Goal: Information Seeking & Learning: Compare options

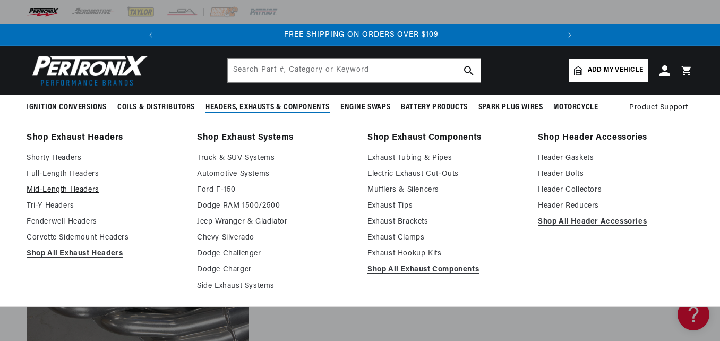
click at [68, 190] on link "Mid-Length Headers" at bounding box center [105, 190] width 156 height 13
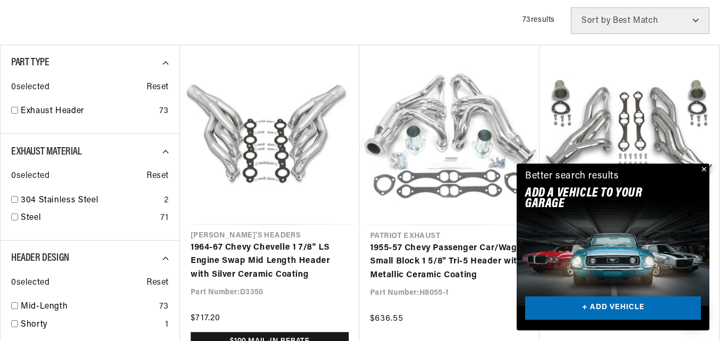
scroll to position [0, 397]
click at [705, 166] on button "Close" at bounding box center [702, 169] width 13 height 13
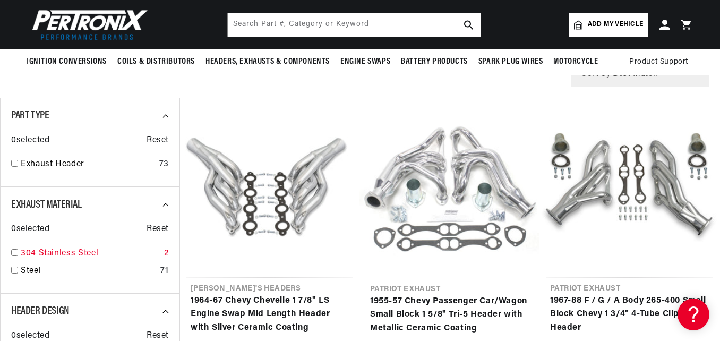
click at [12, 253] on input "checkbox" at bounding box center [14, 252] width 7 height 7
checkbox input "true"
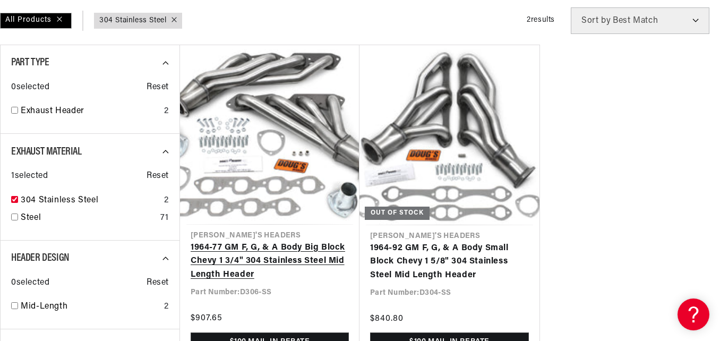
scroll to position [0, 397]
click at [298, 241] on link "1964-77 GM F, G, & A Body Big Block Chevy 1 3/4" 304 Stainless Steel Mid Length…" at bounding box center [270, 261] width 158 height 41
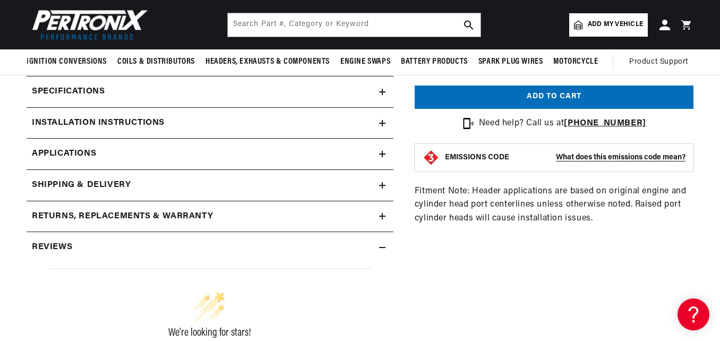
scroll to position [0, 215]
click at [382, 185] on icon at bounding box center [382, 185] width 6 height 0
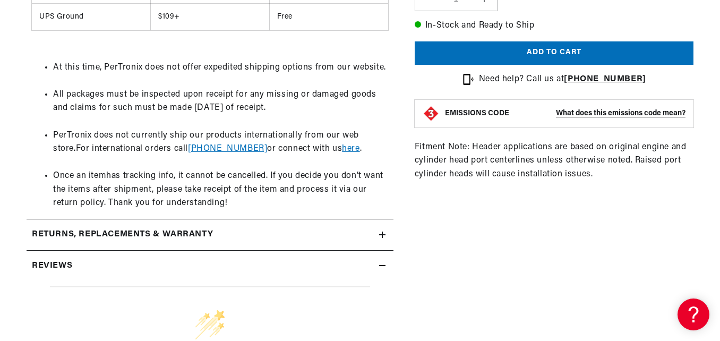
scroll to position [743, 0]
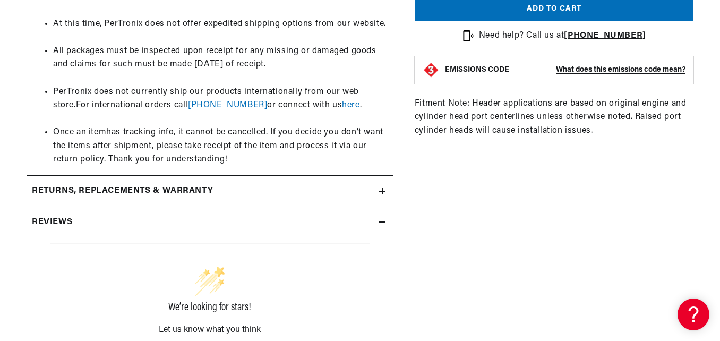
click at [381, 191] on icon at bounding box center [382, 191] width 6 height 0
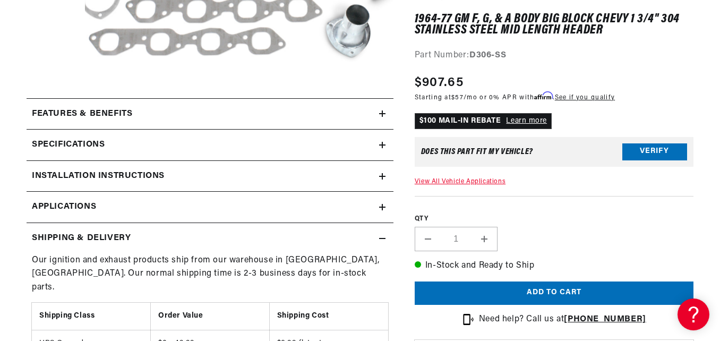
scroll to position [0, 0]
click at [384, 144] on icon at bounding box center [382, 145] width 6 height 6
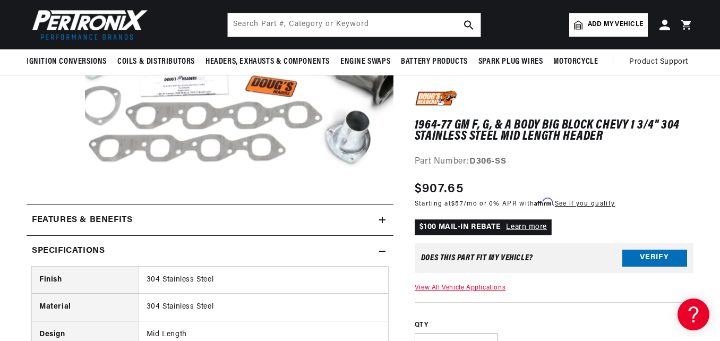
click at [380, 250] on icon at bounding box center [382, 251] width 6 height 6
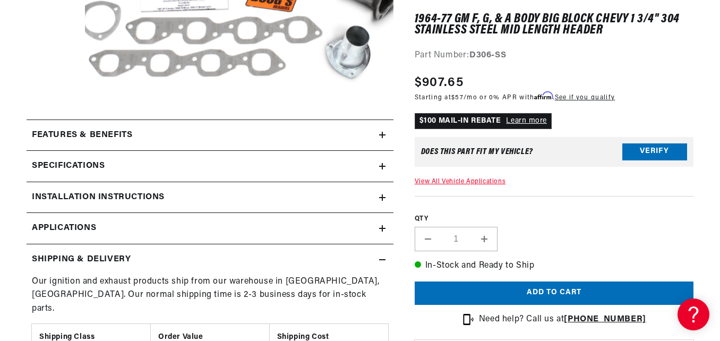
scroll to position [319, 0]
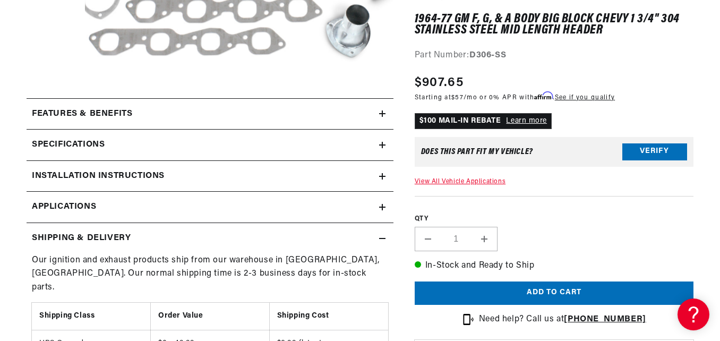
click at [380, 208] on icon at bounding box center [382, 207] width 6 height 6
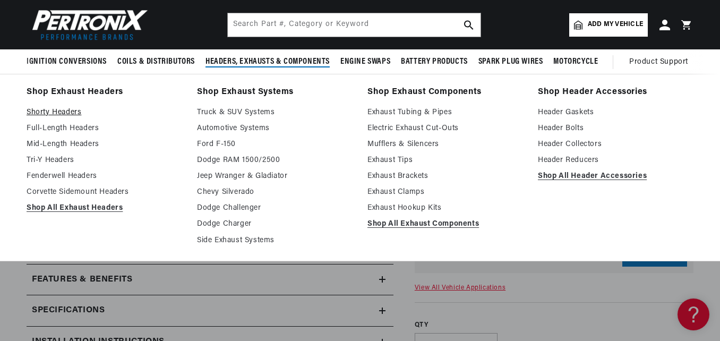
scroll to position [0, 397]
click at [54, 111] on link "Shorty Headers" at bounding box center [105, 112] width 156 height 13
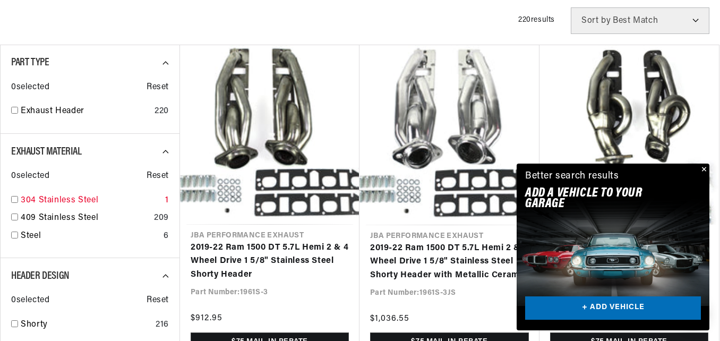
scroll to position [0, 397]
click at [14, 199] on input "checkbox" at bounding box center [14, 199] width 7 height 7
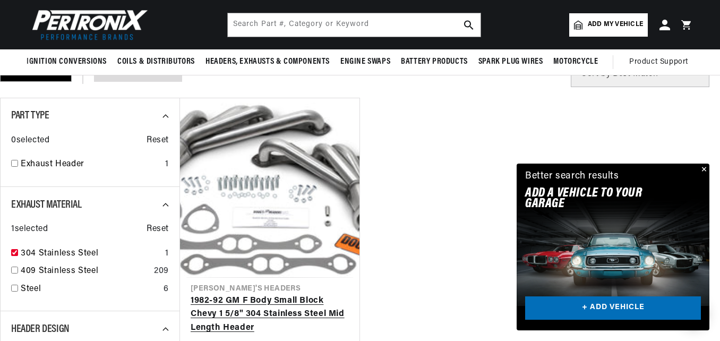
scroll to position [0, 397]
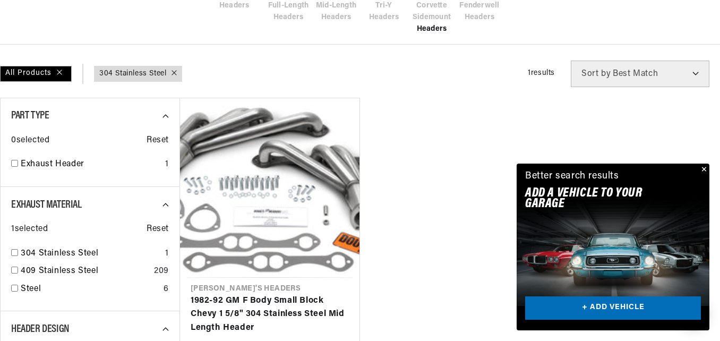
scroll to position [372, 0]
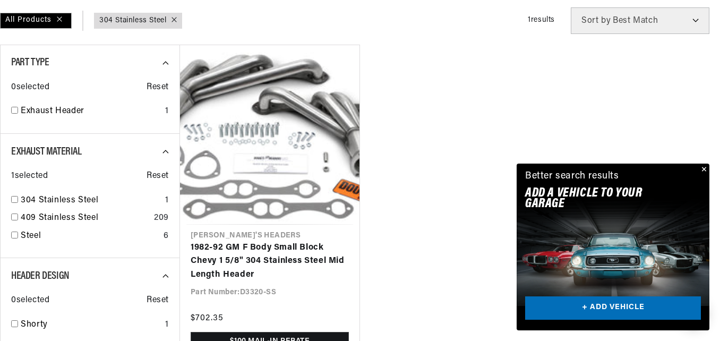
checkbox input "false"
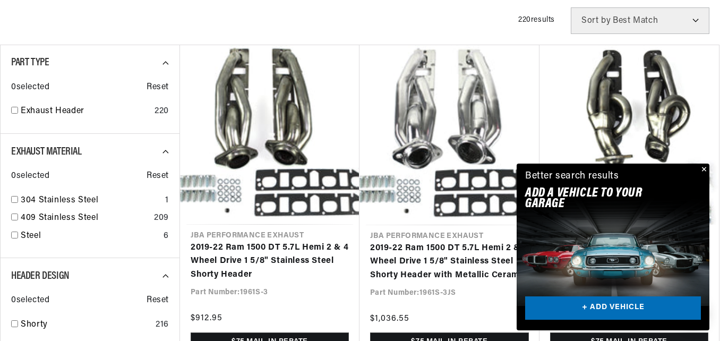
click at [703, 169] on button "Close" at bounding box center [702, 169] width 13 height 13
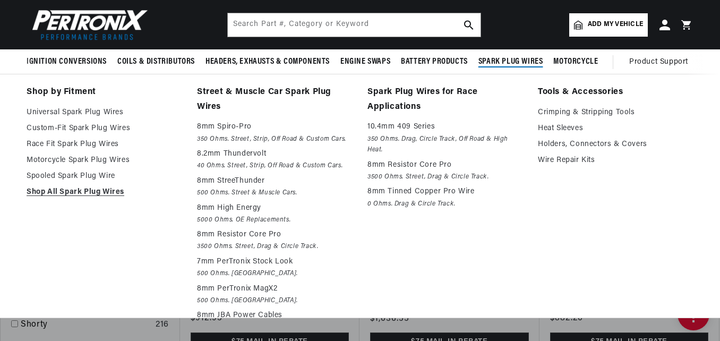
scroll to position [0, 397]
